Goal: Ask a question: Seek information or help from site administrators or community

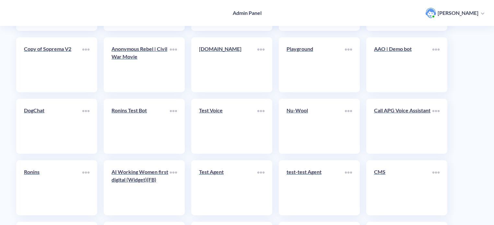
scroll to position [224, 0]
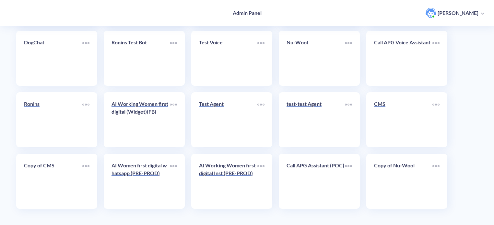
click at [391, 176] on link "Copy of Nu-Wool" at bounding box center [403, 182] width 58 height 40
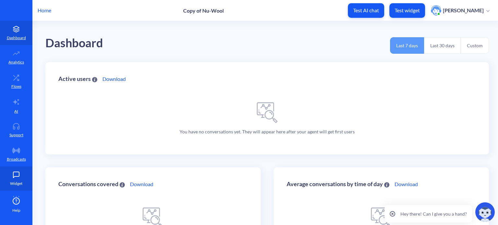
click at [13, 178] on icon at bounding box center [16, 175] width 6 height 6
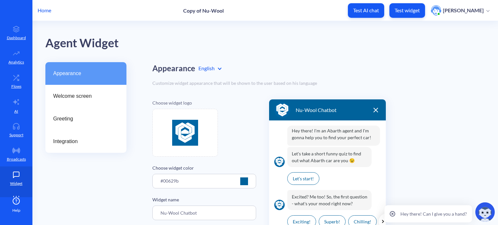
scroll to position [20, 0]
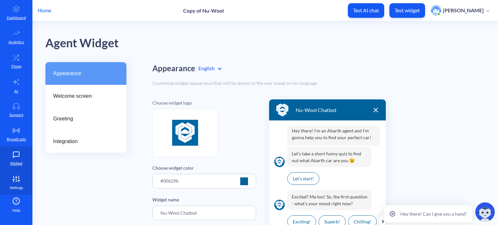
click at [15, 182] on link "Settings" at bounding box center [16, 183] width 32 height 24
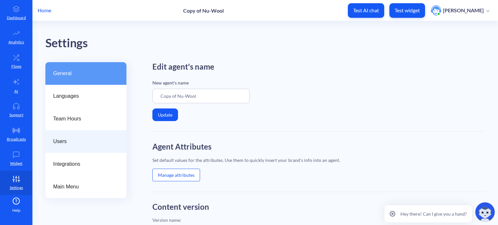
click at [71, 141] on span "Users" at bounding box center [83, 142] width 60 height 8
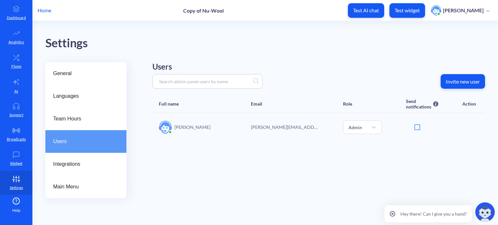
click at [485, 216] on img at bounding box center [484, 212] width 19 height 19
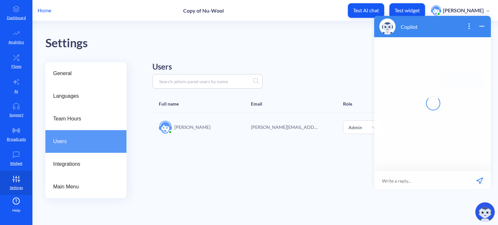
scroll to position [1, 0]
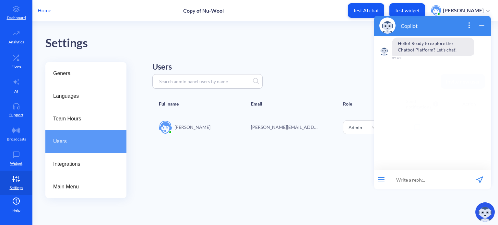
click at [419, 178] on input at bounding box center [428, 179] width 80 height 19
type input "How to embed widget into Wordpress webpage?"
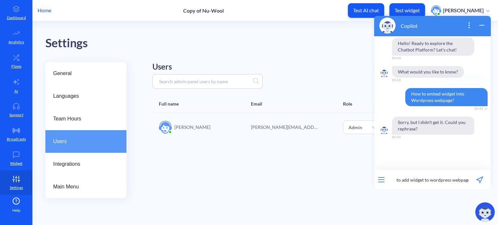
type input "How to add widget to wordpress webpage?"
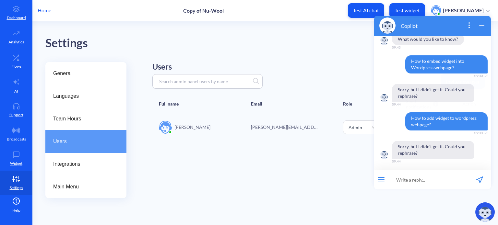
scroll to position [34, 0]
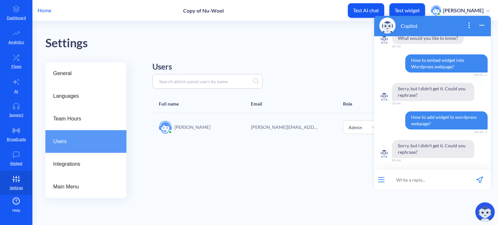
click at [17, 207] on div "Help" at bounding box center [16, 205] width 32 height 16
